Goal: Navigation & Orientation: Find specific page/section

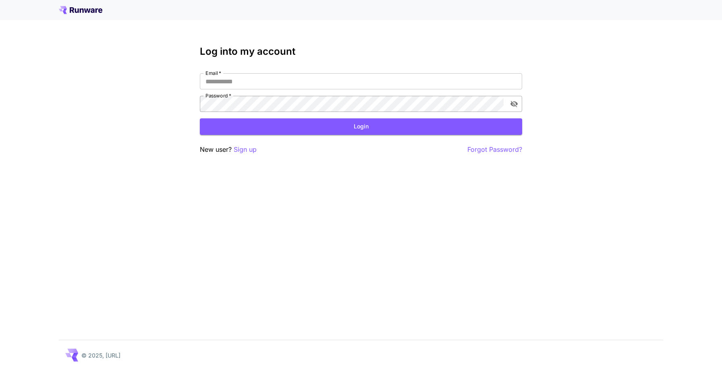
type input "**********"
click at [515, 106] on icon "toggle password visibility" at bounding box center [514, 104] width 7 height 6
click at [515, 106] on icon "toggle password visibility" at bounding box center [514, 104] width 7 height 5
click at [365, 127] on button "Login" at bounding box center [361, 127] width 322 height 17
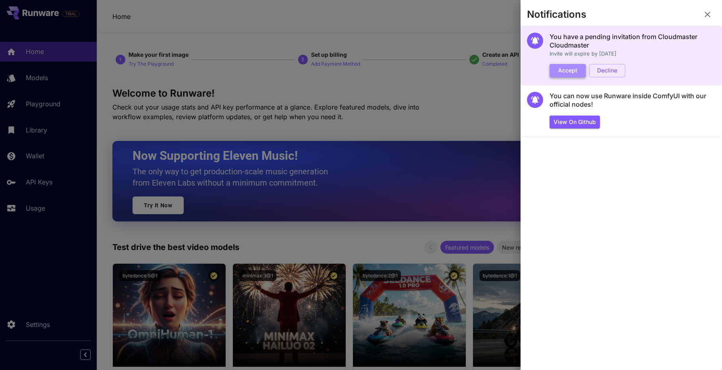
click at [567, 71] on button "Accept" at bounding box center [568, 70] width 36 height 13
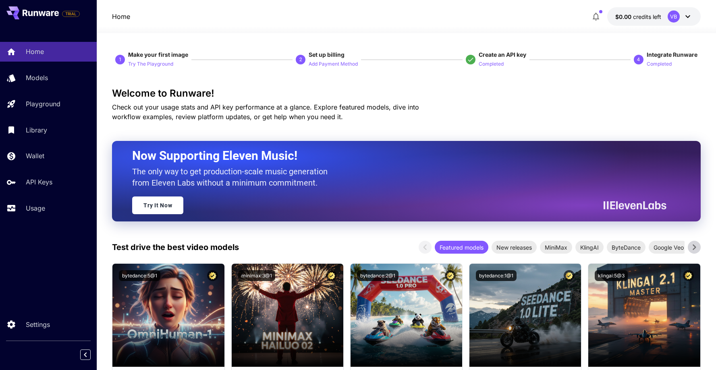
click at [635, 20] on p "$0.00 credits left" at bounding box center [639, 16] width 46 height 8
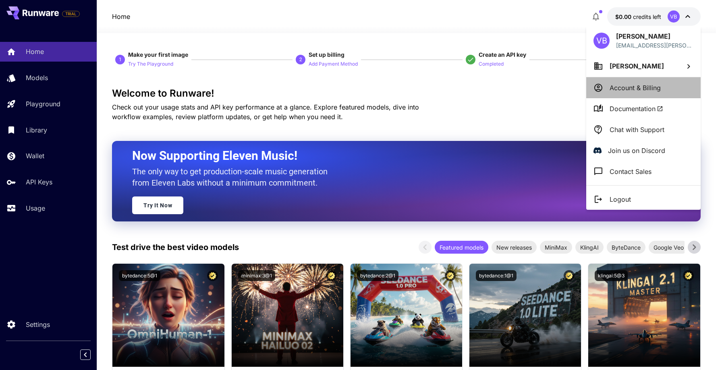
click at [629, 87] on p "Account & Billing" at bounding box center [635, 88] width 51 height 10
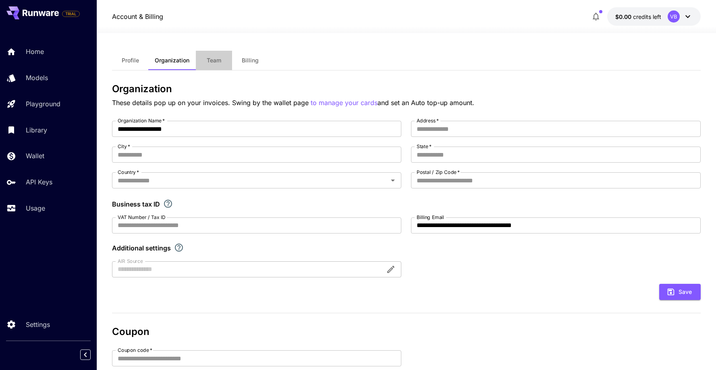
click at [218, 68] on button "Team" at bounding box center [214, 60] width 36 height 19
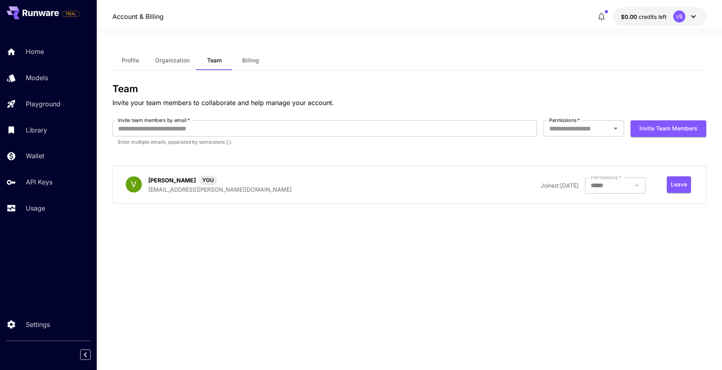
click at [601, 188] on div at bounding box center [615, 186] width 60 height 16
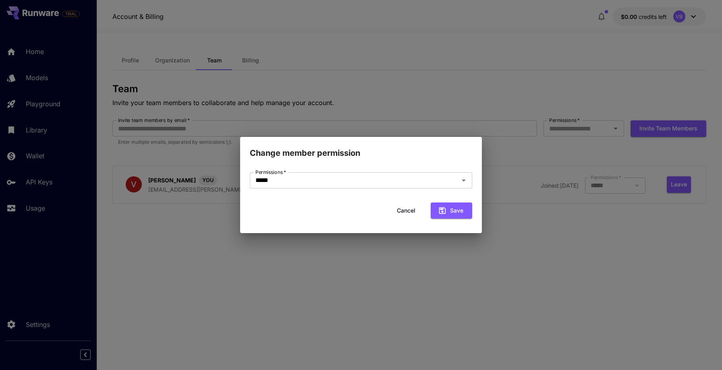
click at [405, 209] on button "Cancel" at bounding box center [406, 211] width 36 height 17
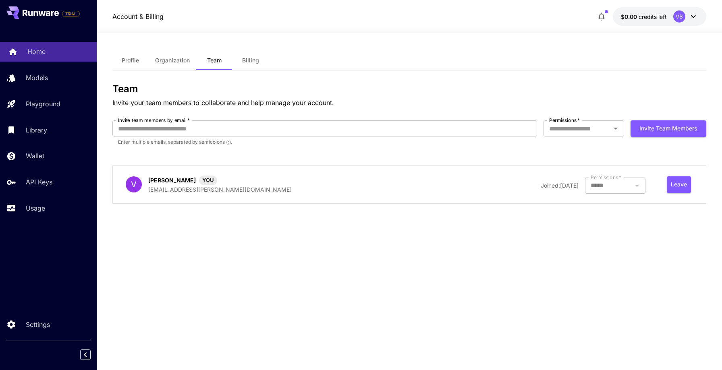
click at [59, 52] on div "Home" at bounding box center [58, 52] width 63 height 10
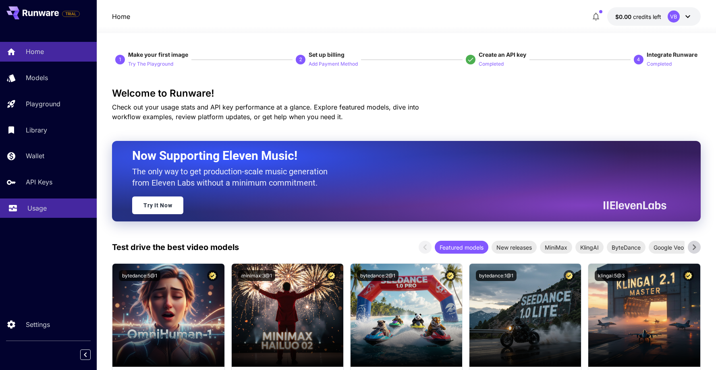
click at [37, 202] on link "Usage" at bounding box center [48, 209] width 97 height 20
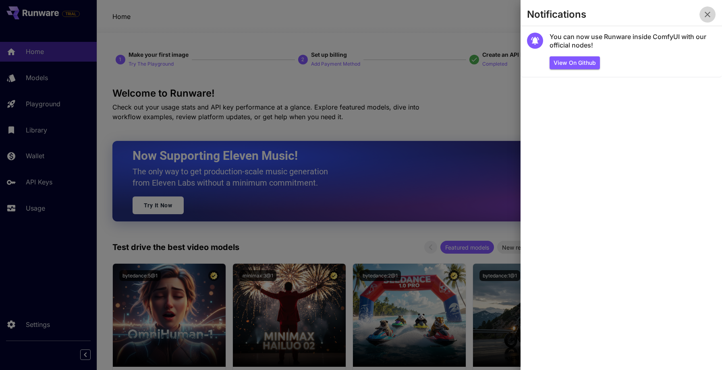
click at [712, 14] on icon "button" at bounding box center [708, 15] width 10 height 10
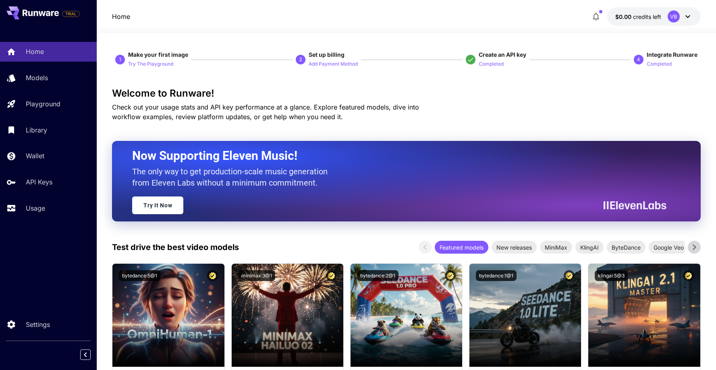
click at [691, 17] on icon at bounding box center [688, 17] width 10 height 10
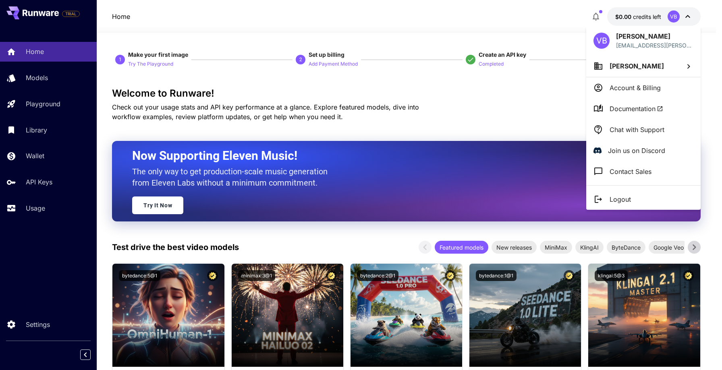
click at [399, 125] on div at bounding box center [361, 185] width 722 height 370
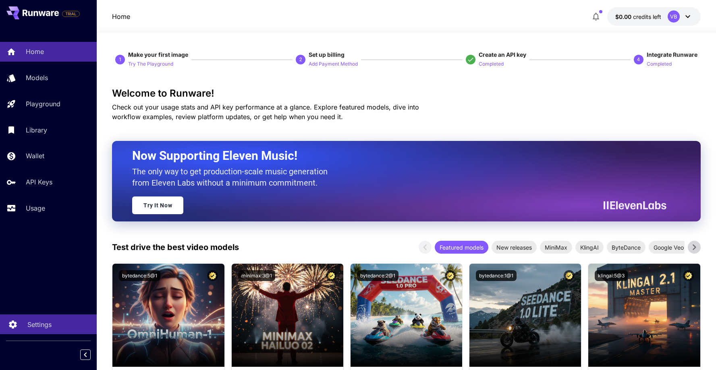
click at [37, 326] on p "Settings" at bounding box center [39, 325] width 24 height 10
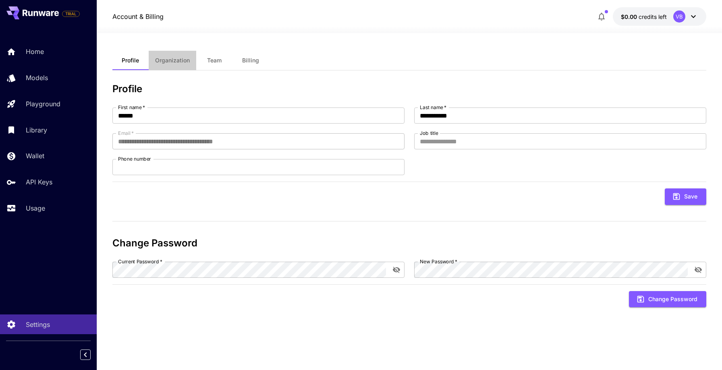
click at [169, 56] on button "Organization" at bounding box center [173, 60] width 48 height 19
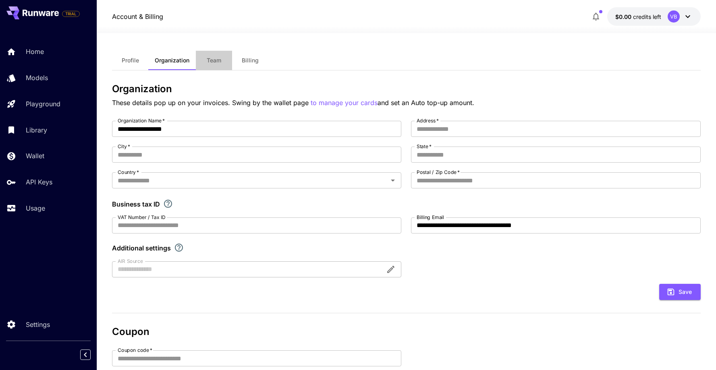
click at [216, 64] on button "Team" at bounding box center [214, 60] width 36 height 19
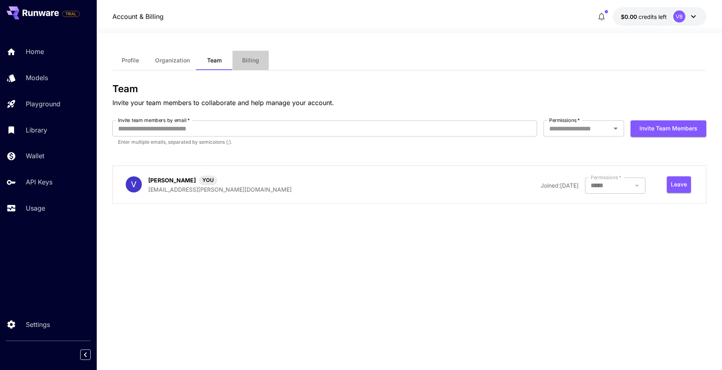
click at [243, 57] on span "Billing" at bounding box center [250, 60] width 17 height 7
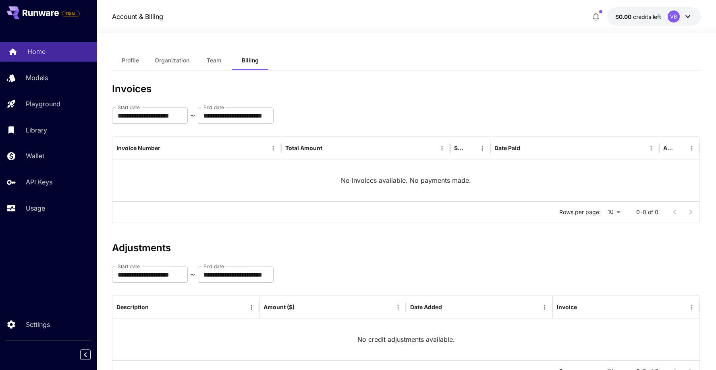
click at [38, 49] on p "Home" at bounding box center [36, 52] width 18 height 10
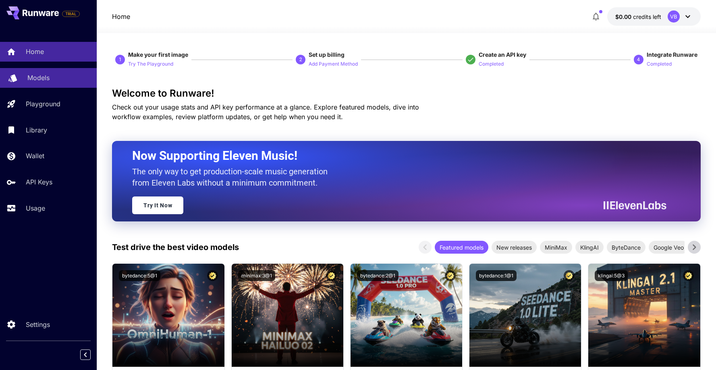
click at [38, 79] on p "Models" at bounding box center [38, 78] width 22 height 10
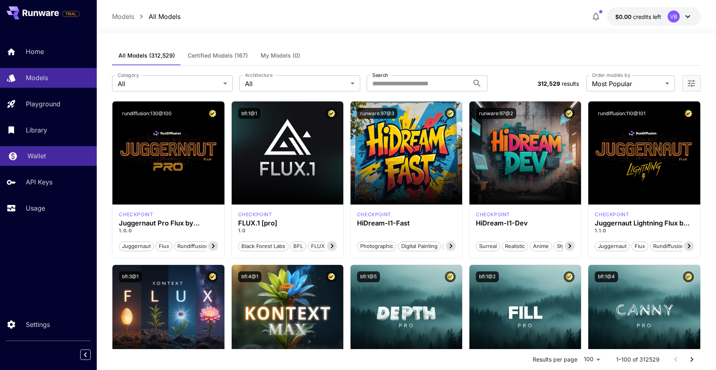
click at [51, 157] on div "Wallet" at bounding box center [58, 156] width 63 height 10
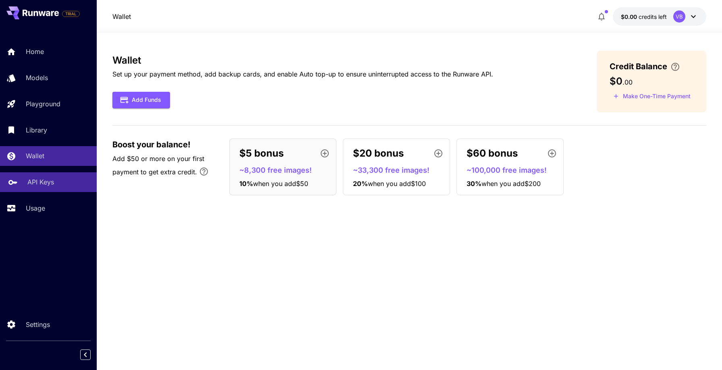
click at [56, 182] on div "API Keys" at bounding box center [58, 182] width 63 height 10
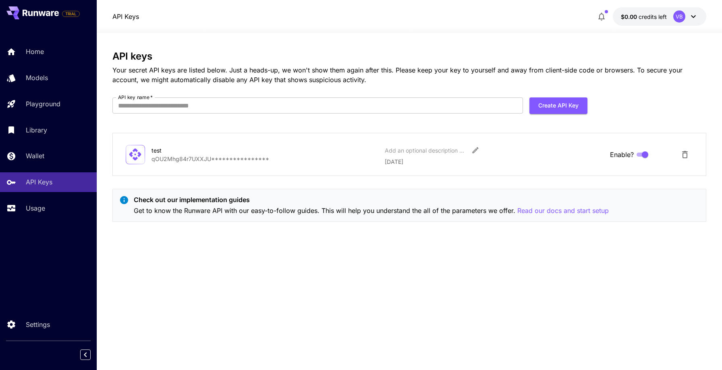
click at [57, 198] on div "Home Models Playground Library Wallet API Keys Usage" at bounding box center [48, 130] width 97 height 176
click at [46, 50] on div "Home" at bounding box center [58, 52] width 63 height 10
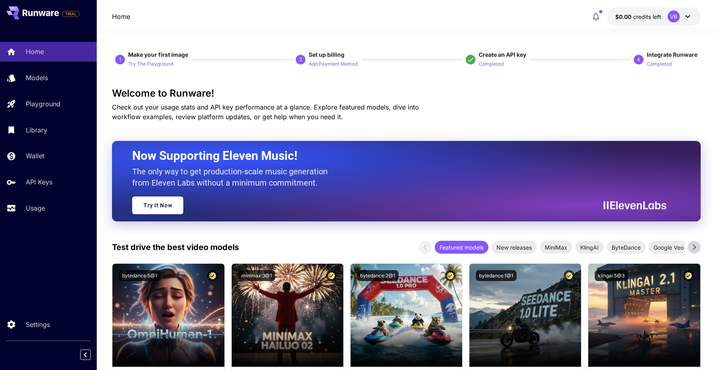
click at [635, 18] on span "credits left" at bounding box center [647, 16] width 28 height 7
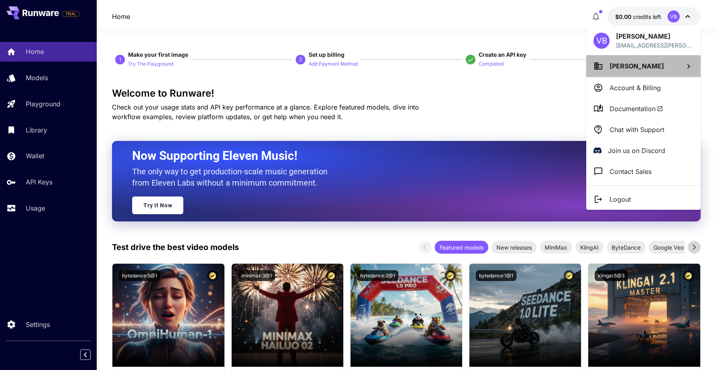
click at [636, 67] on span "[PERSON_NAME]" at bounding box center [637, 66] width 54 height 8
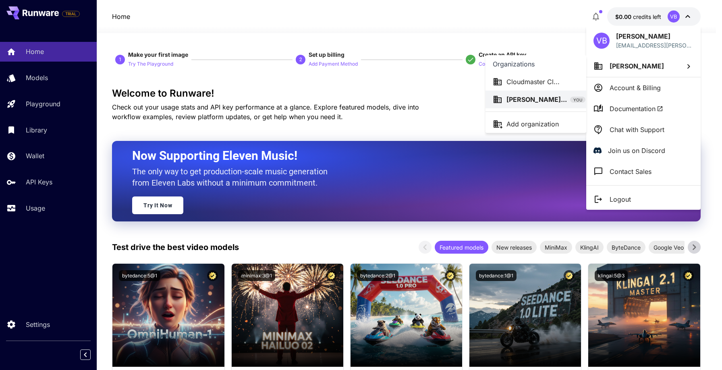
click at [533, 84] on p "Cloudmaster Cl..." at bounding box center [533, 82] width 53 height 10
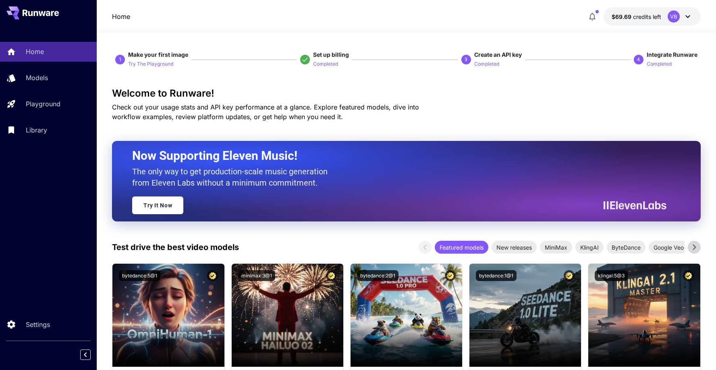
click at [659, 19] on span "credits left" at bounding box center [647, 16] width 28 height 7
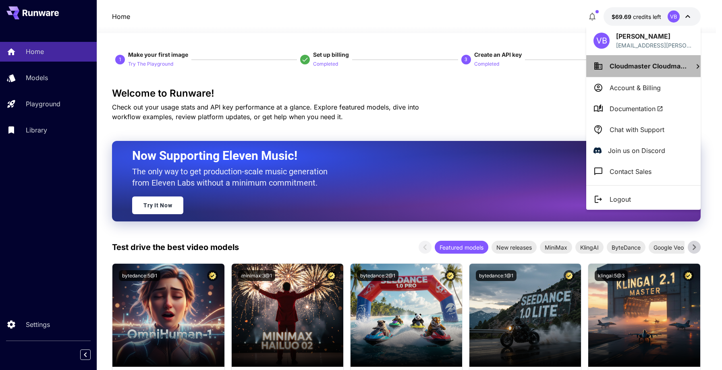
click at [636, 67] on span "Cloudmaster Cloudma..." at bounding box center [648, 66] width 77 height 8
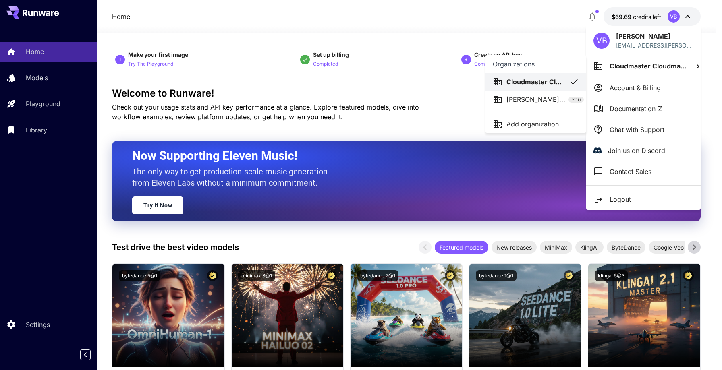
click at [537, 25] on div at bounding box center [361, 185] width 722 height 370
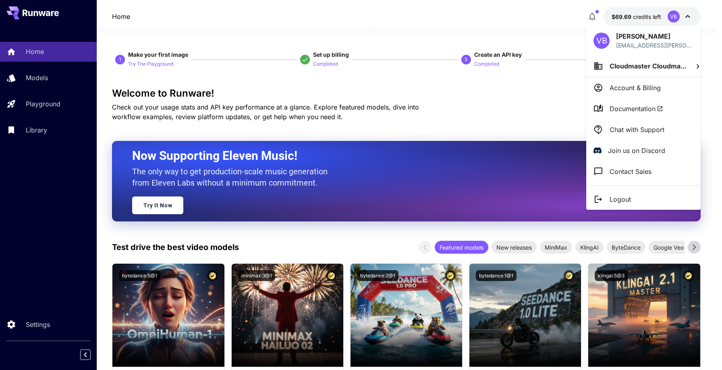
click at [370, 41] on div at bounding box center [361, 185] width 722 height 370
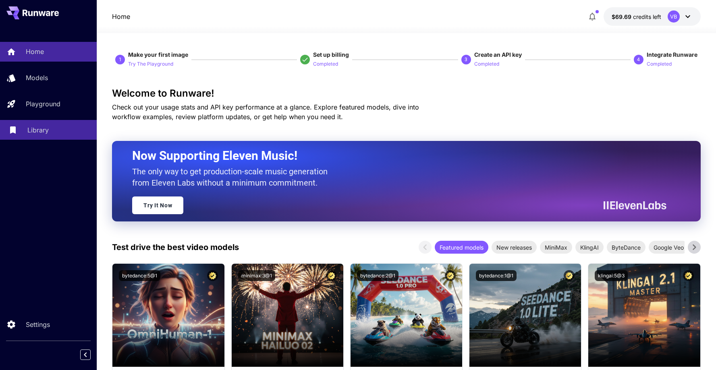
click at [47, 128] on p "Library" at bounding box center [37, 130] width 21 height 10
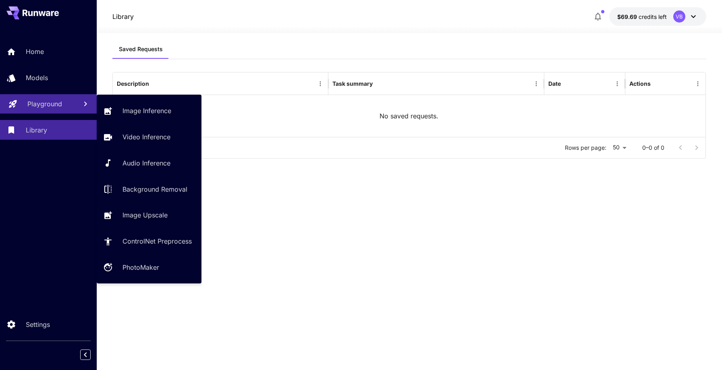
click at [44, 107] on p "Playground" at bounding box center [44, 104] width 35 height 10
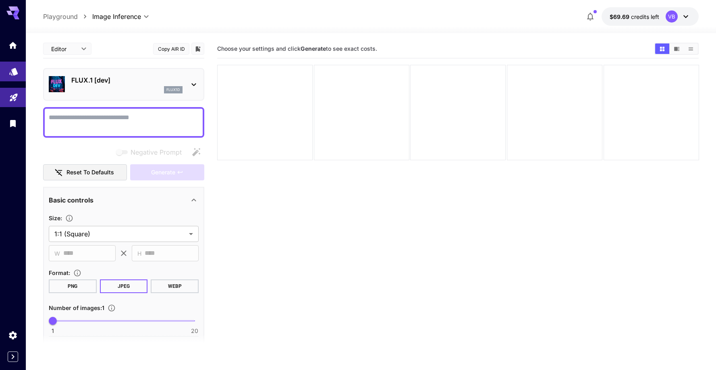
click at [19, 71] on link at bounding box center [13, 72] width 26 height 20
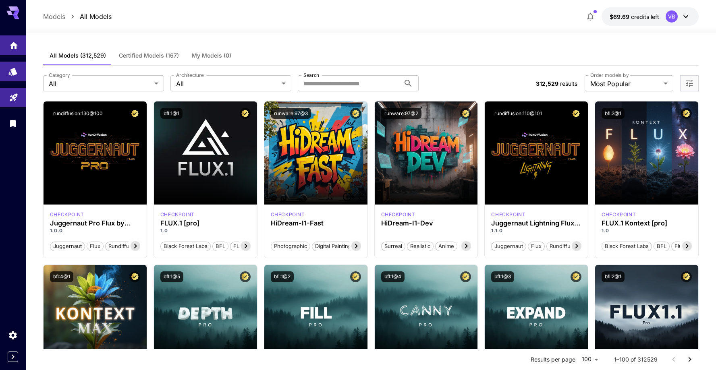
click at [11, 42] on icon "Home" at bounding box center [14, 43] width 10 height 10
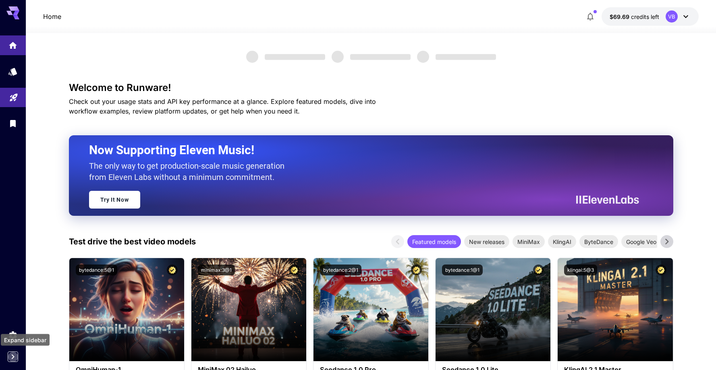
click at [14, 361] on icon "Expand sidebar" at bounding box center [13, 357] width 10 height 10
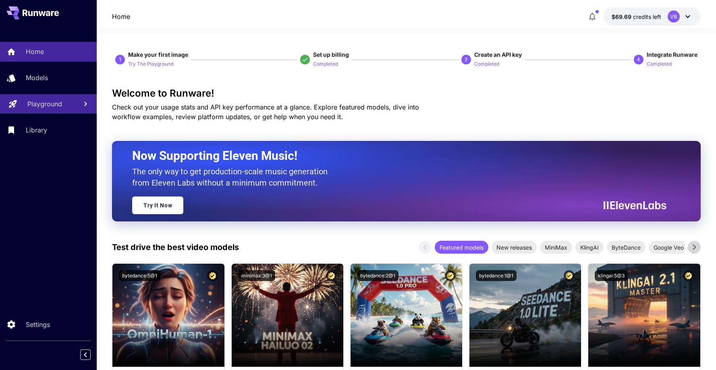
click at [641, 16] on span "credits left" at bounding box center [647, 16] width 28 height 7
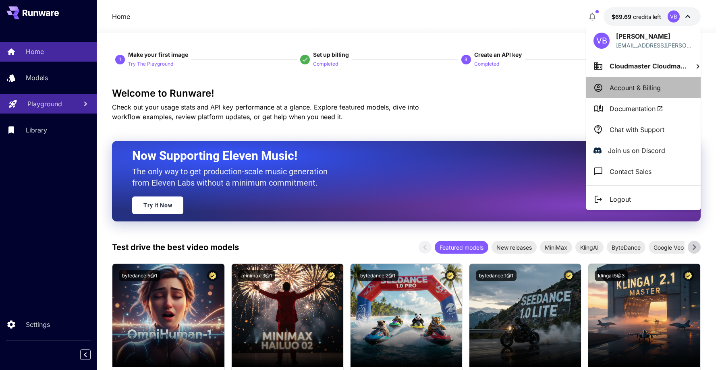
click at [633, 83] on p "Account & Billing" at bounding box center [635, 88] width 51 height 10
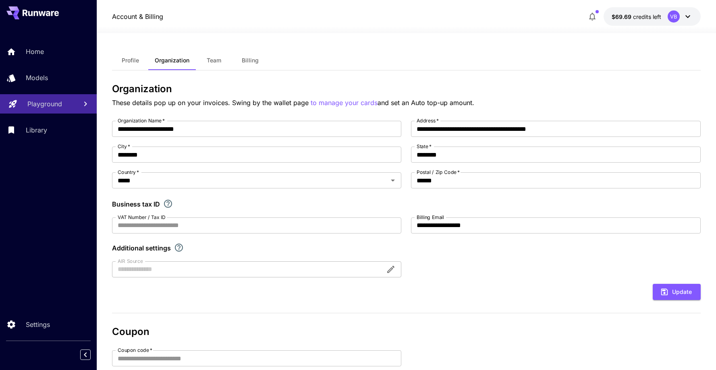
click at [209, 64] on span "Team" at bounding box center [214, 60] width 15 height 7
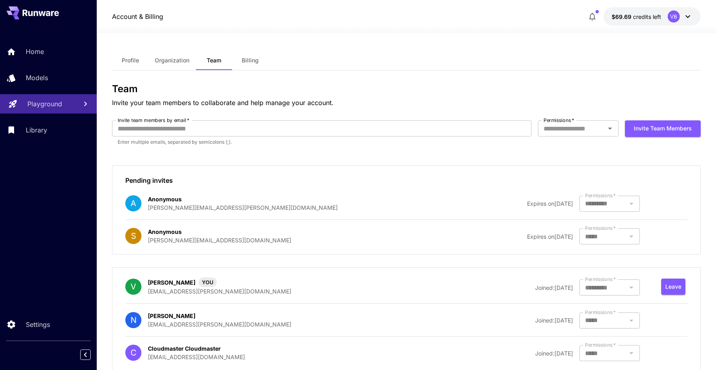
scroll to position [25, 0]
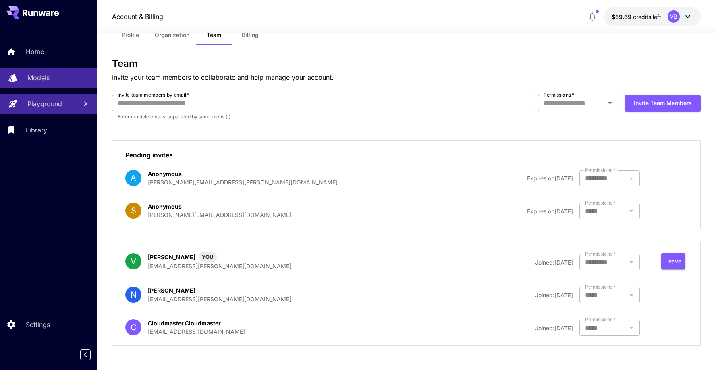
click at [57, 76] on div "Models" at bounding box center [58, 78] width 63 height 10
